Goal: Information Seeking & Learning: Learn about a topic

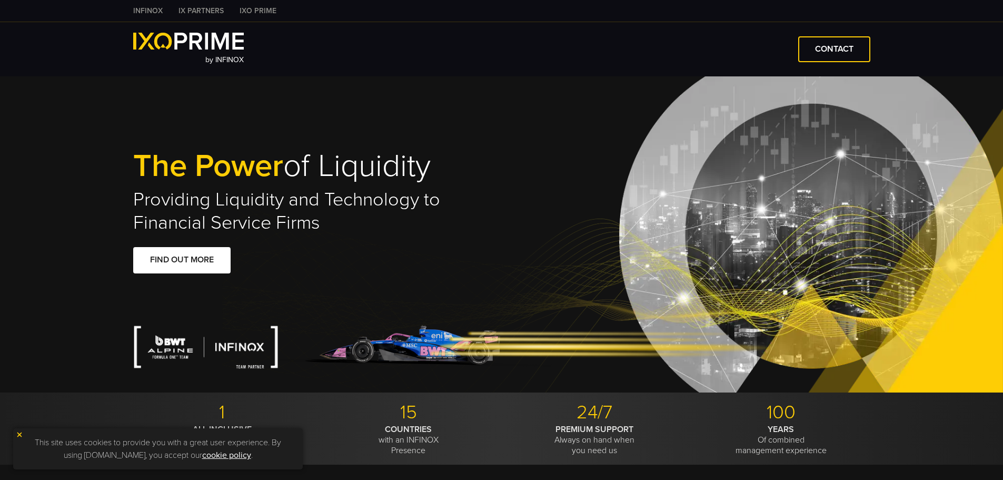
click at [225, 44] on img at bounding box center [188, 41] width 111 height 17
type input "***"
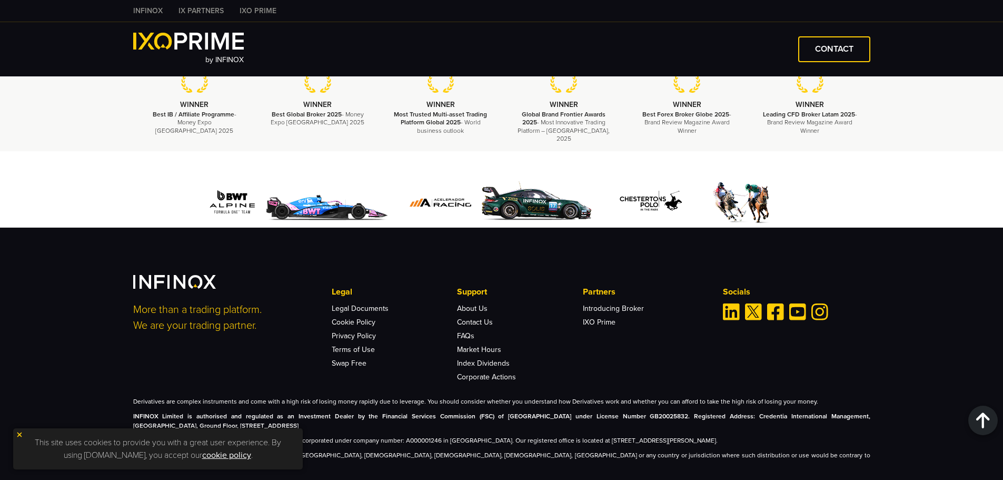
scroll to position [2461, 0]
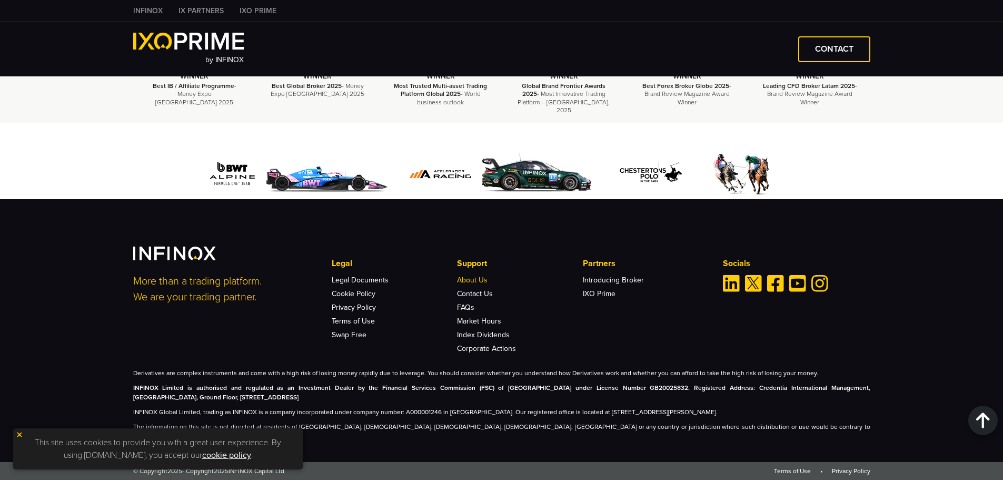
click at [475, 284] on link "About Us" at bounding box center [472, 279] width 31 height 9
click at [597, 298] on link "IXO Prime" at bounding box center [599, 293] width 33 height 9
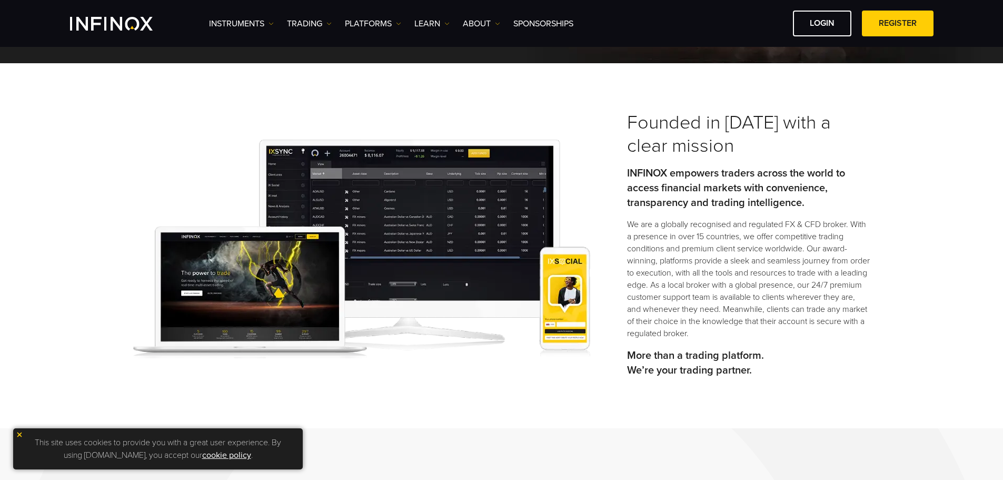
scroll to position [211, 0]
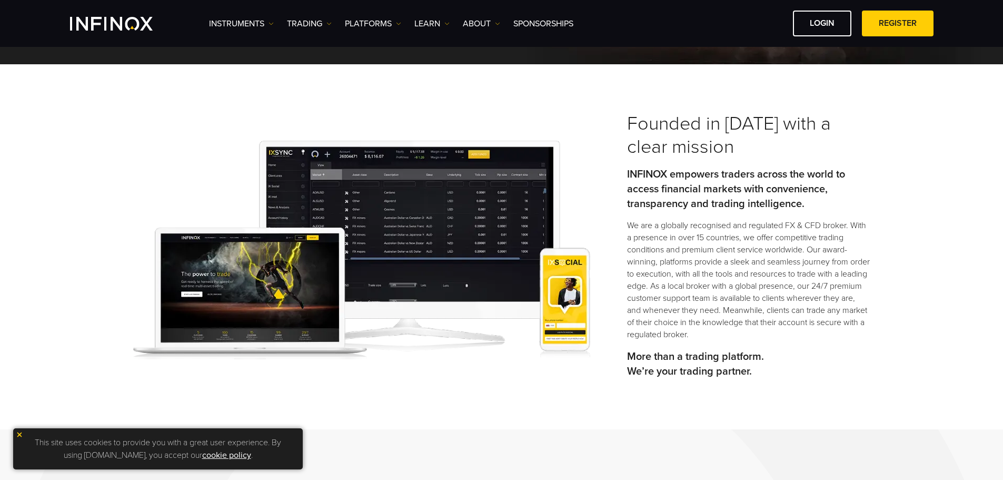
drag, startPoint x: 0, startPoint y: 0, endPoint x: 383, endPoint y: 188, distance: 426.8
click at [383, 188] on img at bounding box center [361, 250] width 457 height 218
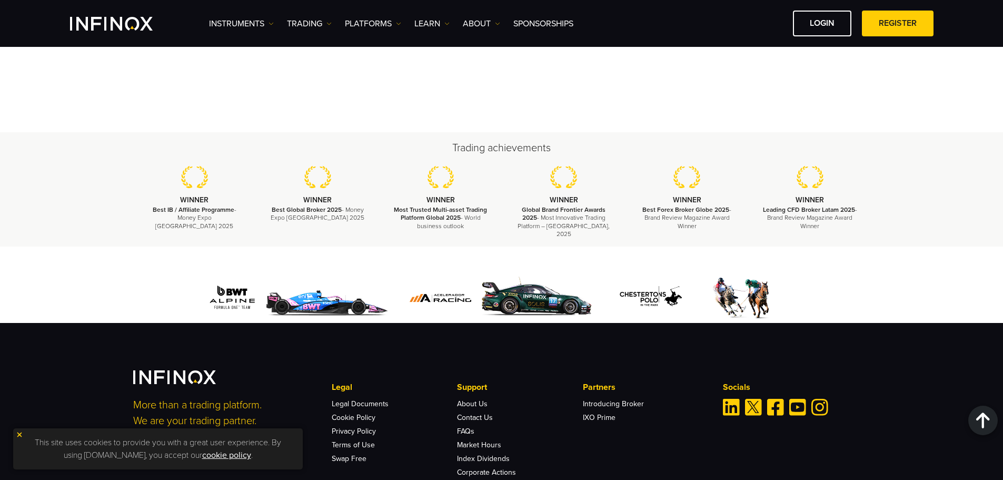
scroll to position [3813, 0]
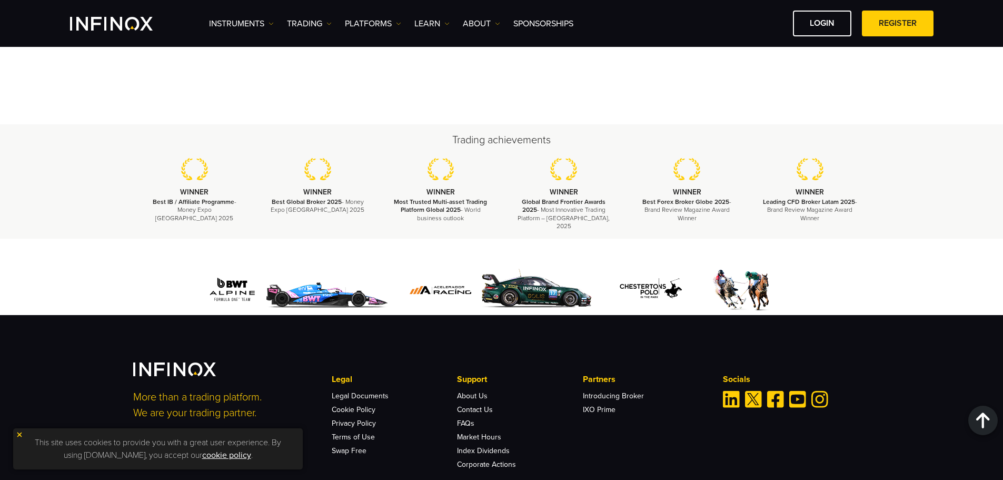
click at [730, 391] on img "Linkedin" at bounding box center [731, 399] width 17 height 17
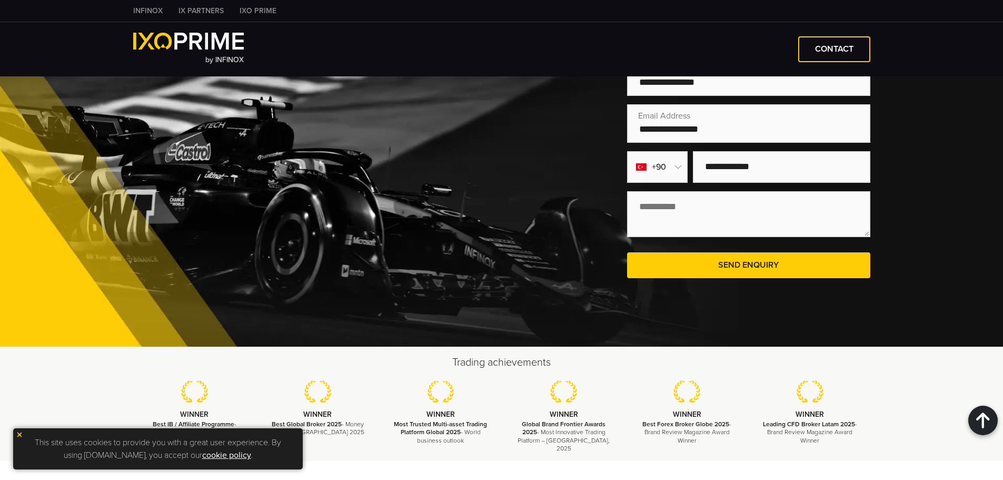
scroll to position [2146, 0]
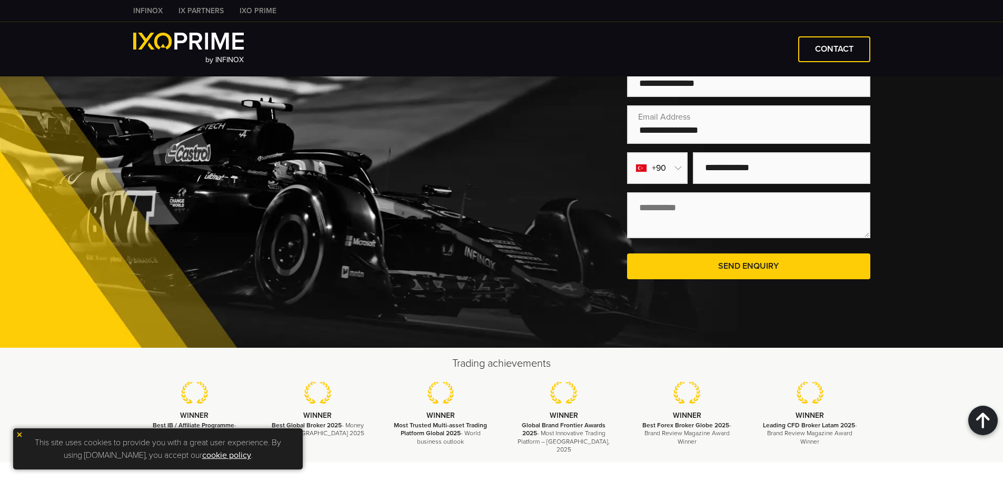
click at [156, 11] on link "INFINOX" at bounding box center [147, 10] width 45 height 11
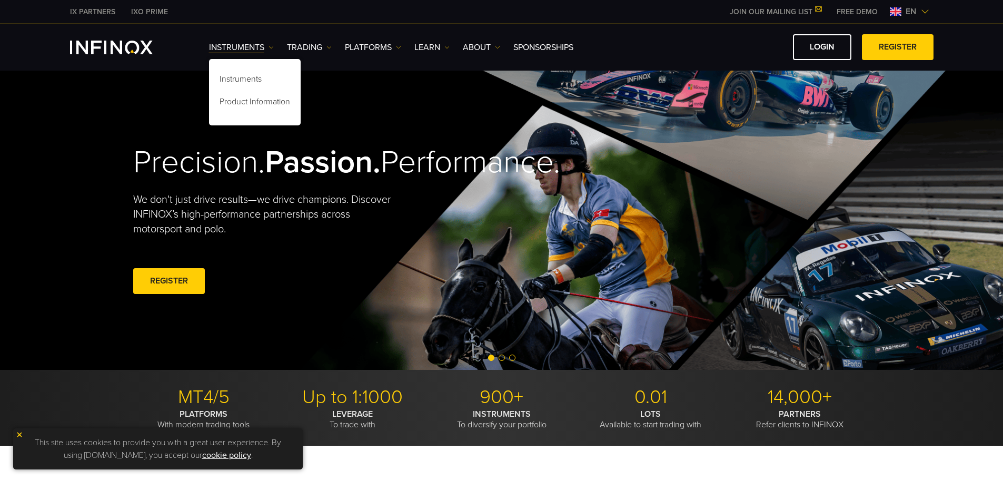
click at [264, 48] on link "Instruments" at bounding box center [241, 47] width 65 height 13
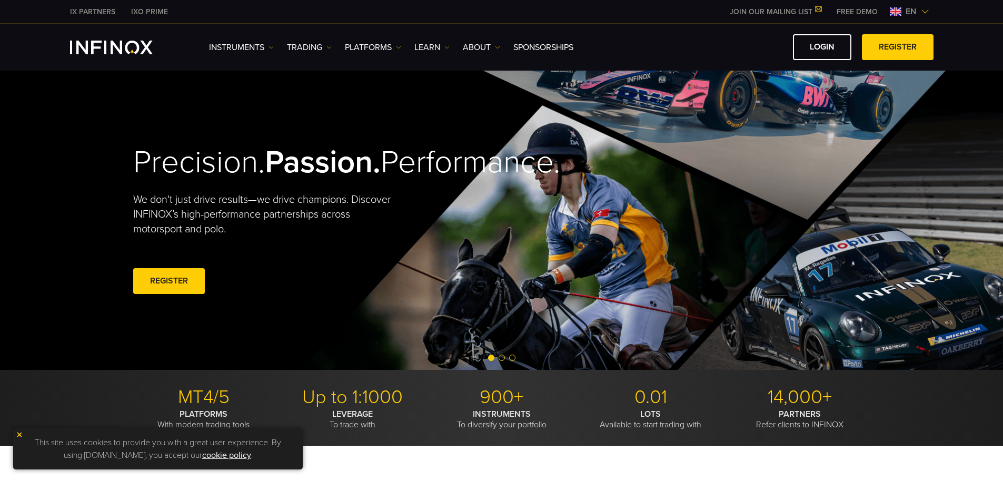
click at [264, 48] on link "Instruments" at bounding box center [241, 47] width 65 height 13
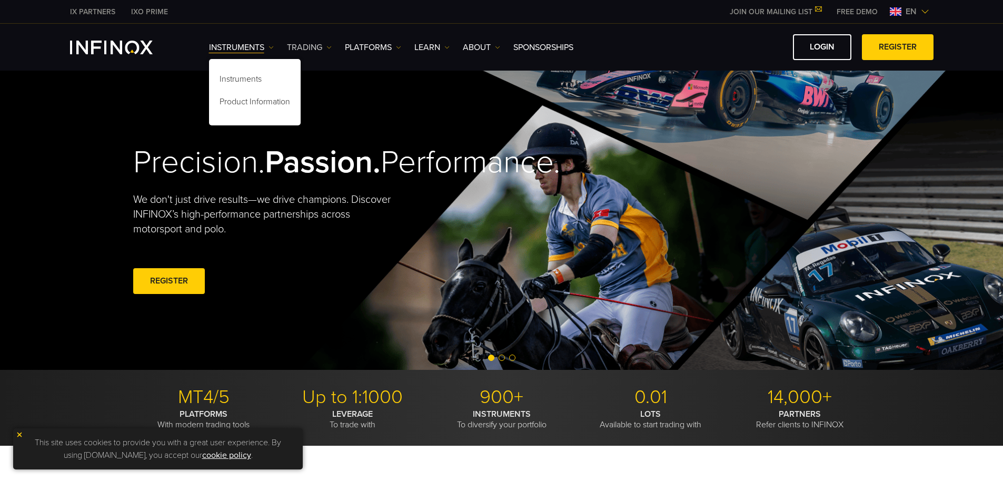
click at [305, 53] on link "TRADING" at bounding box center [309, 47] width 45 height 13
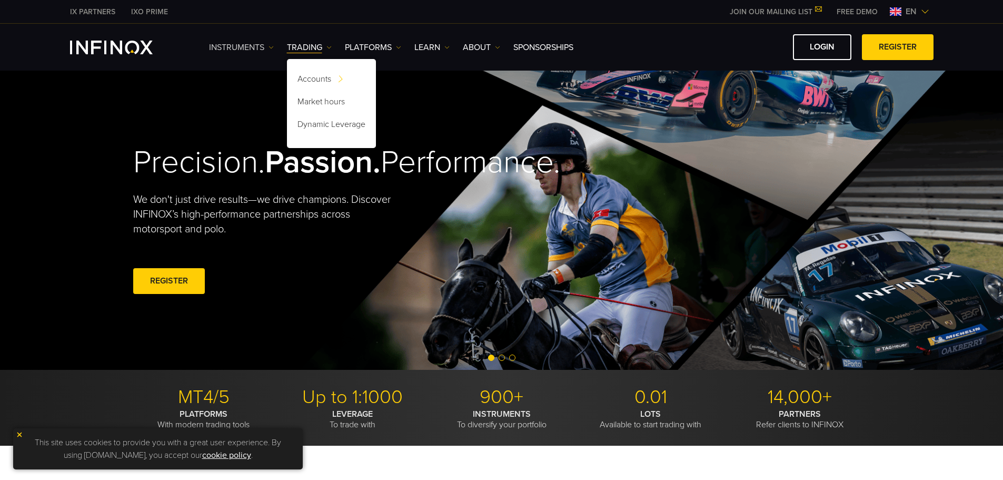
click at [248, 50] on link "Instruments" at bounding box center [241, 47] width 65 height 13
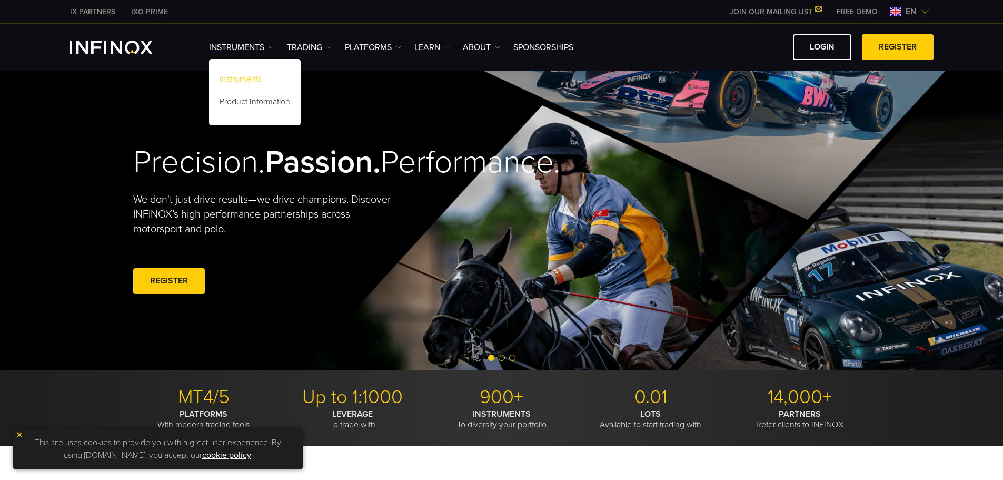
click at [251, 78] on link "Instruments" at bounding box center [255, 80] width 92 height 23
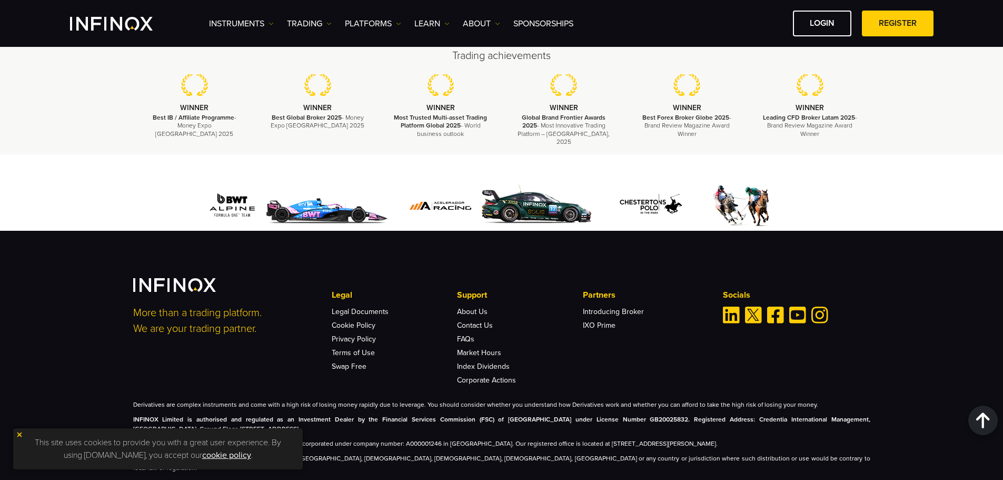
scroll to position [1435, 0]
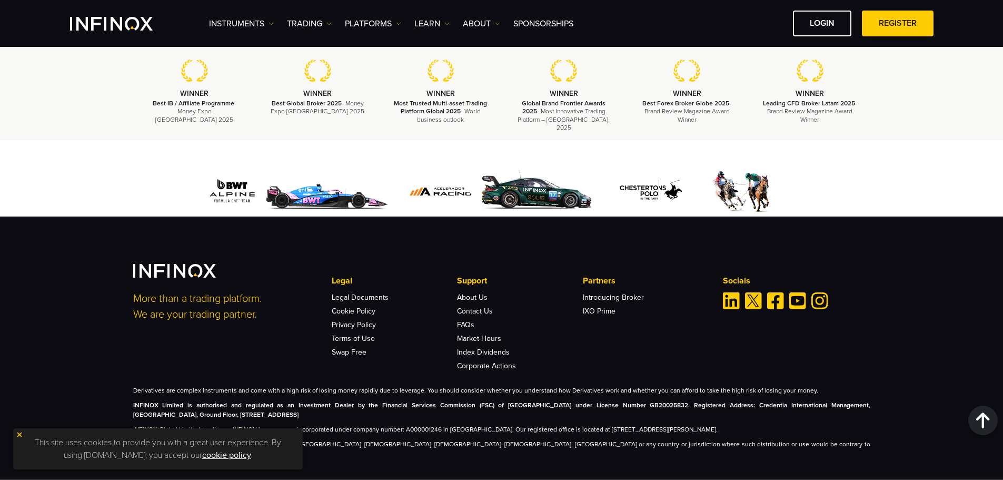
click at [897, 24] on span at bounding box center [897, 24] width 0 height 0
